Goal: Find specific page/section: Find specific page/section

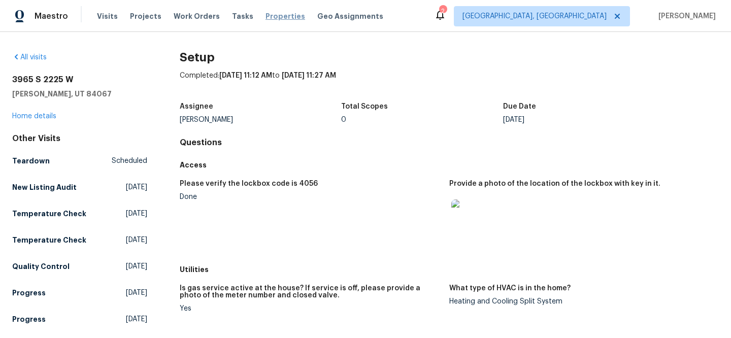
click at [268, 14] on span "Properties" at bounding box center [286, 16] width 40 height 10
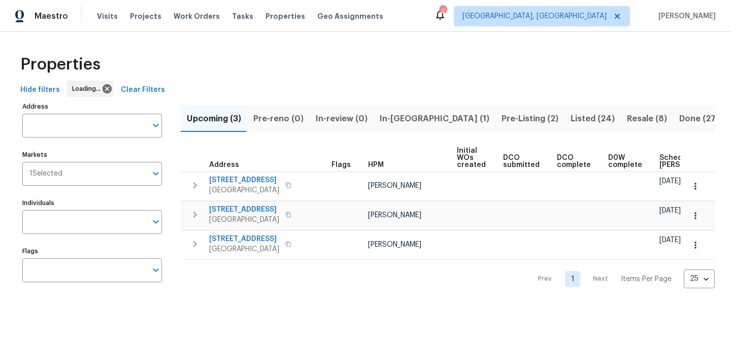
click at [151, 86] on span "Clear Filters" at bounding box center [143, 90] width 44 height 13
